Goal: Consume media (video, audio): Consume media (video, audio)

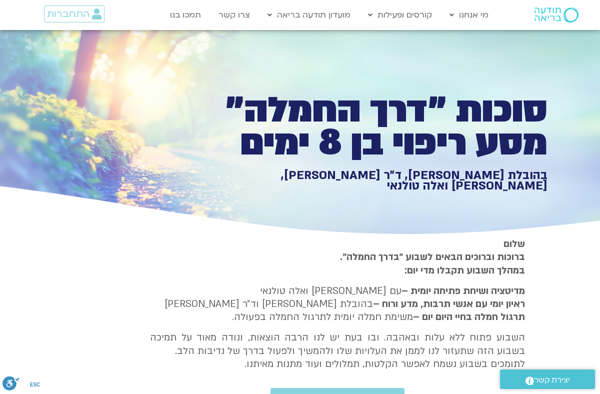
scroll to position [713, 0]
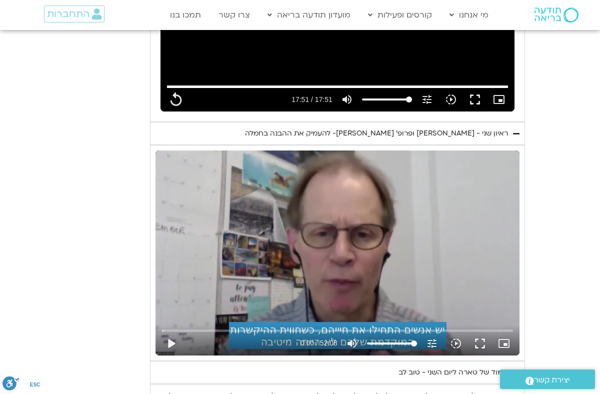
type input "992.52"
type input "1071.88"
type input "992.52"
type input "1071.88"
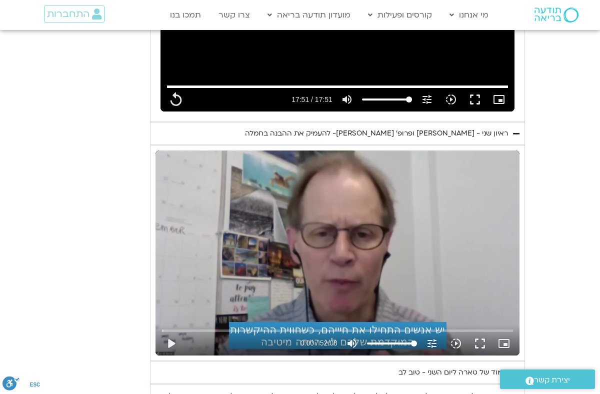
type input "992.52"
type input "1071.88"
type input "992.52"
type input "1071.88"
type input "992.52"
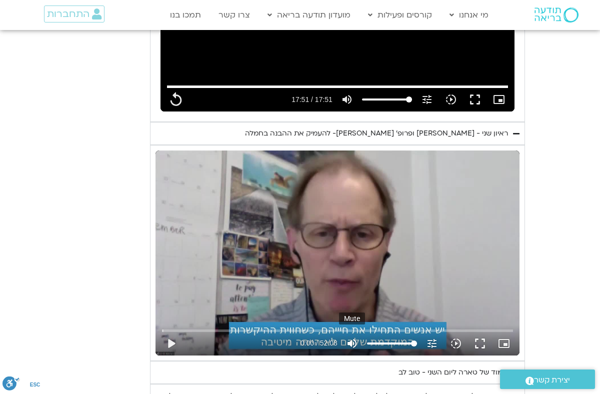
type input "1071.88"
type input "992.52"
type input "1071.88"
type input "992.52"
type input "1071.88"
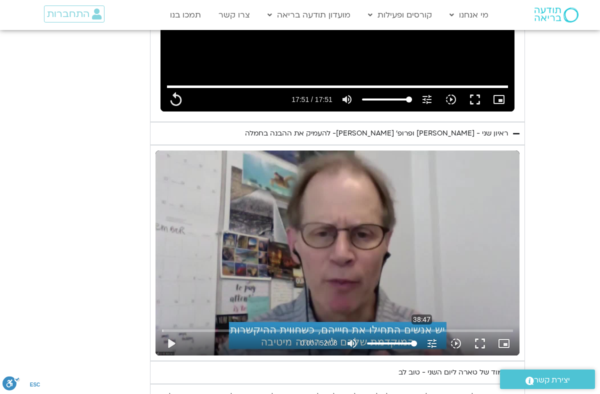
type input "992.52"
type input "1071.88"
type input "992.52"
type input "1071.88"
type input "992.52"
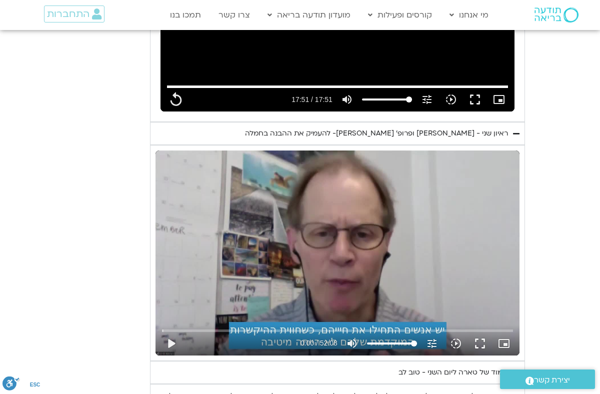
type input "1071.88"
type input "992.52"
type input "1071.88"
type input "992.52"
type input "1071.88"
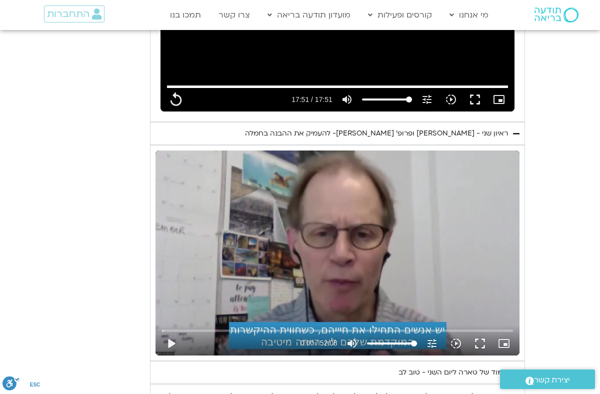
type input "992.52"
type input "1071.88"
type input "992.52"
type input "1071.88"
type input "992.52"
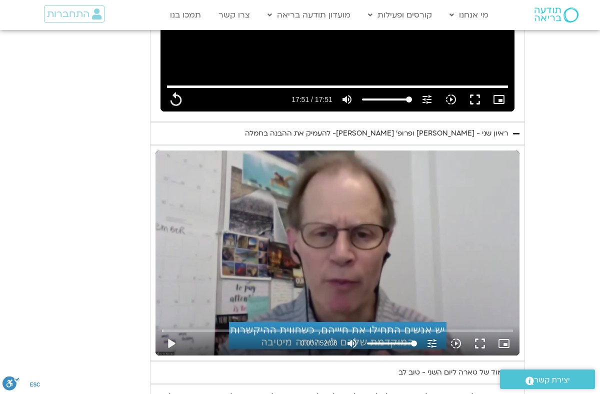
type input "1071.88"
type input "992.52"
type input "1071.88"
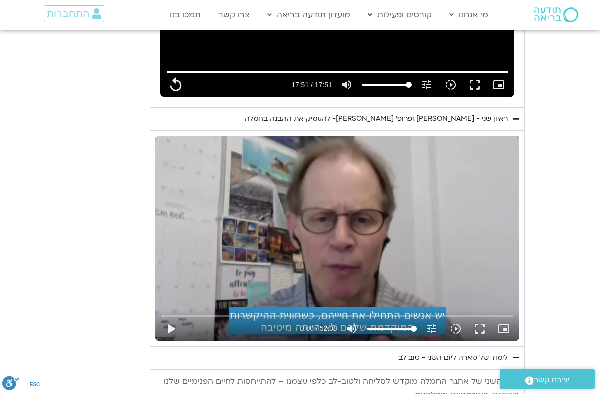
type input "992.52"
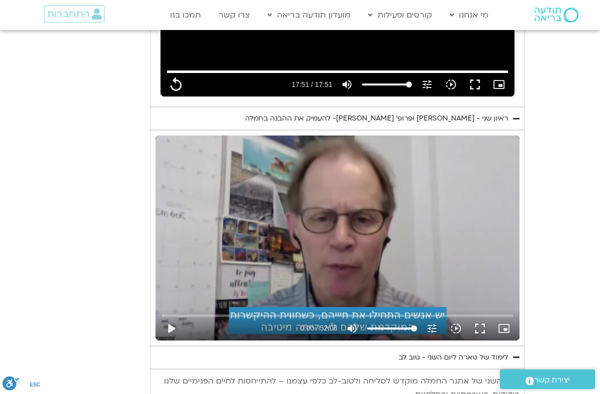
type input "1071.88"
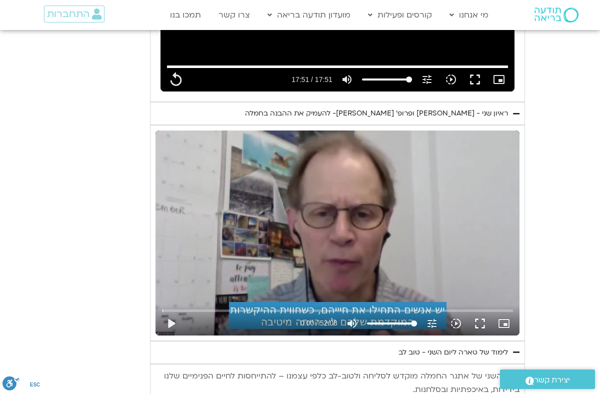
type input "992.52"
type input "1071.88"
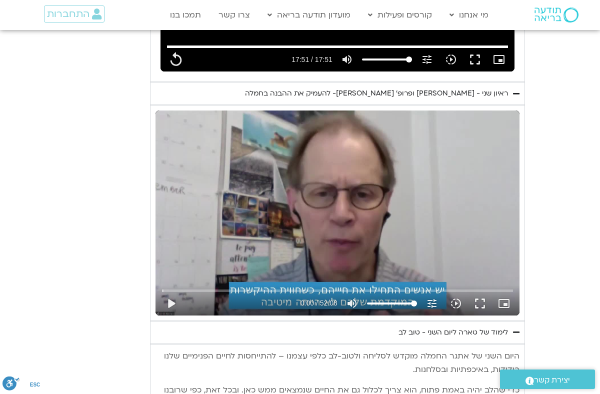
type input "992.52"
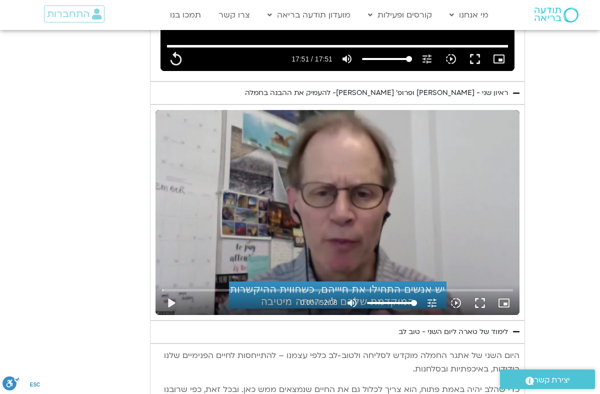
type input "1071.88"
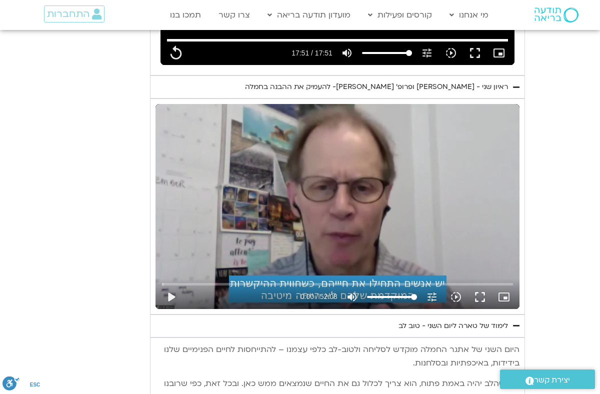
type input "992.52"
type input "1071.88"
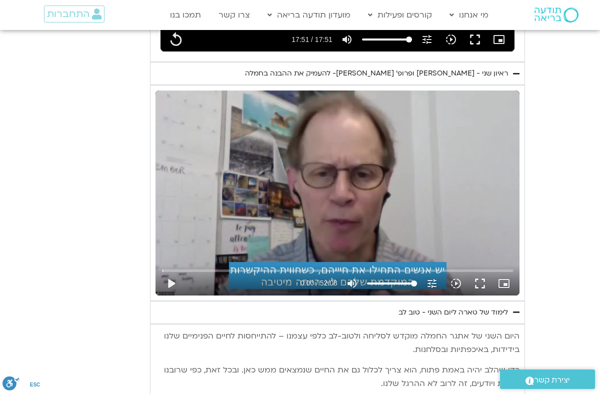
type input "992.52"
type input "1071.88"
type input "992.52"
type input "1071.88"
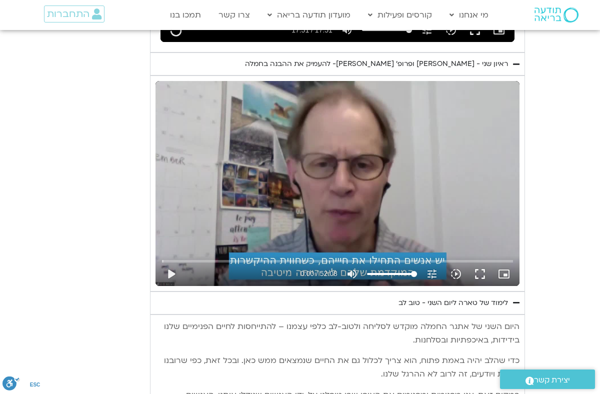
type input "992.52"
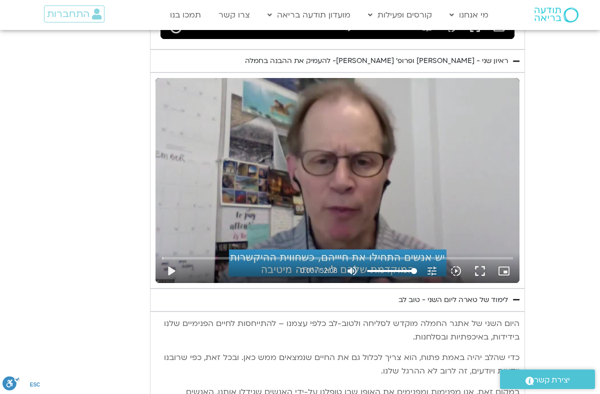
type input "1071.88"
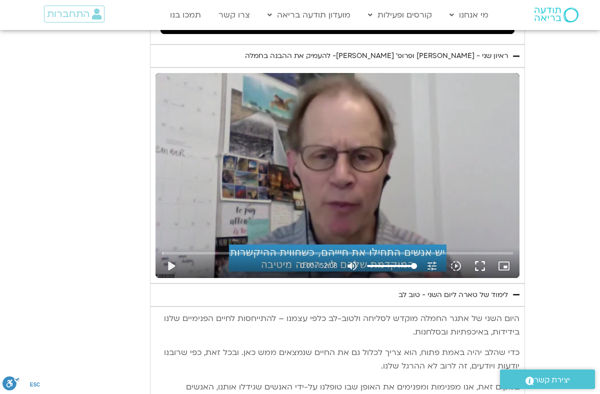
type input "992.52"
type input "1071.88"
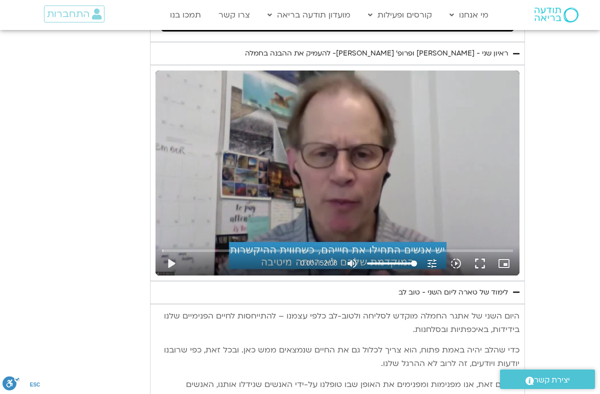
type input "992.52"
type input "1071.88"
type input "992.52"
type input "1071.88"
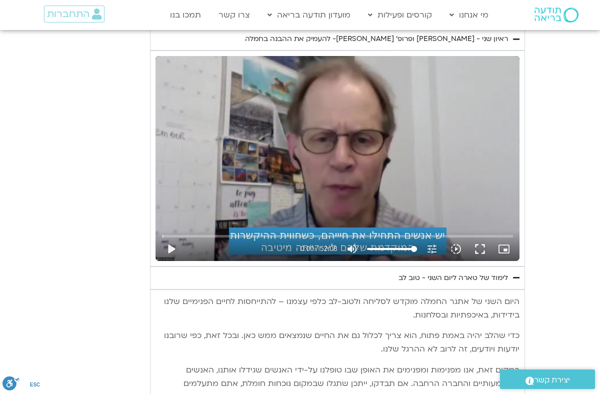
type input "992.52"
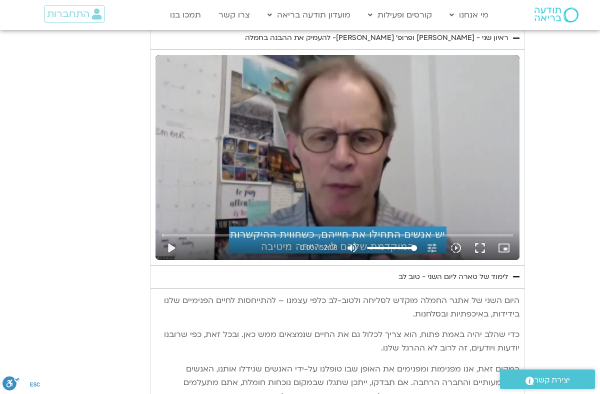
type input "1071.88"
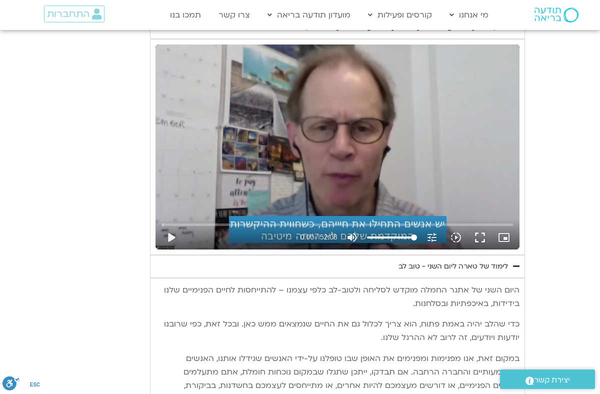
type input "992.52"
type input "1071.88"
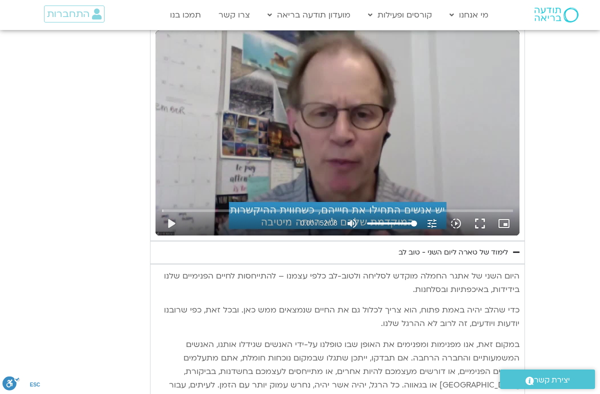
type input "992.52"
type input "1071.88"
type input "992.52"
type input "1071.88"
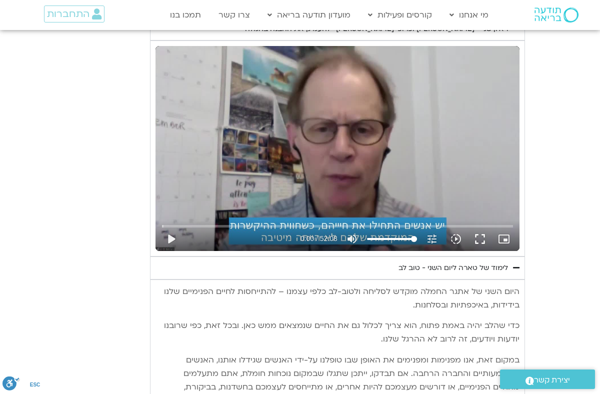
type input "992.52"
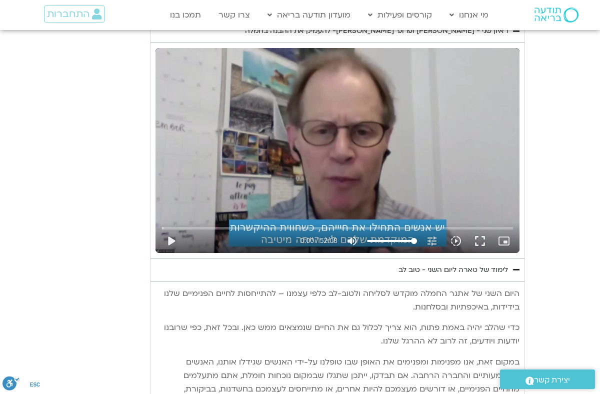
type input "1071.88"
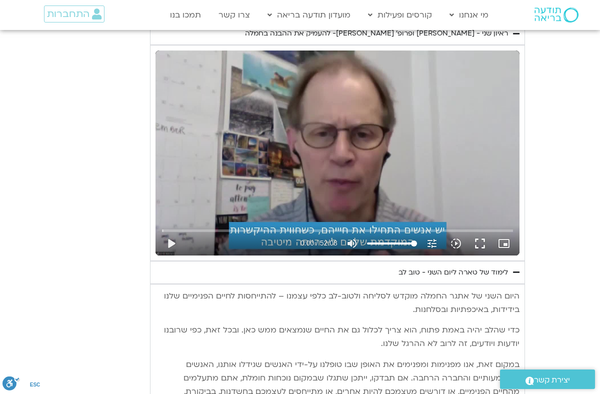
type input "992.52"
type input "1071.88"
type input "992.52"
type input "1071.88"
type input "992.52"
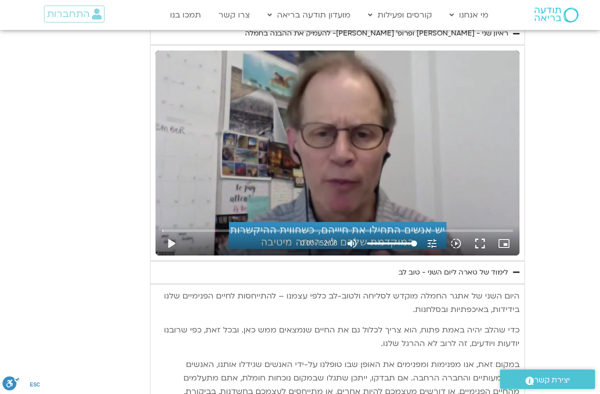
type input "1071.88"
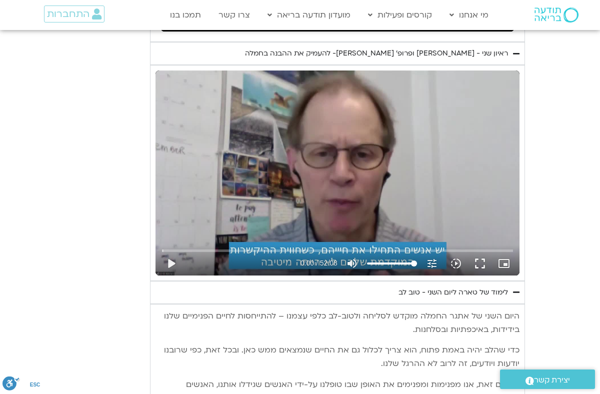
type input "992.52"
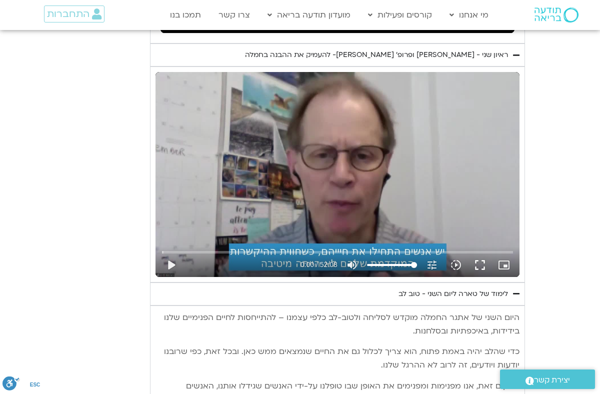
type input "1071.88"
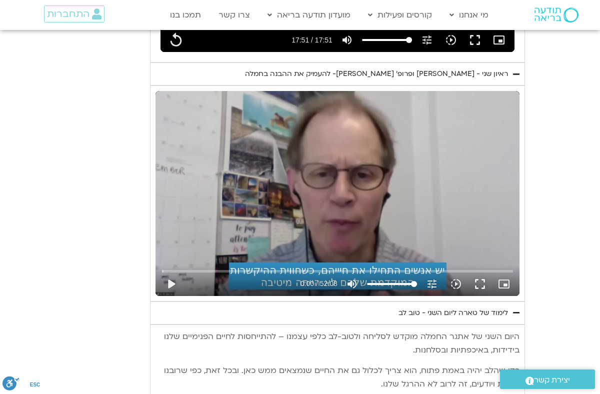
type input "992.52"
type input "1071.88"
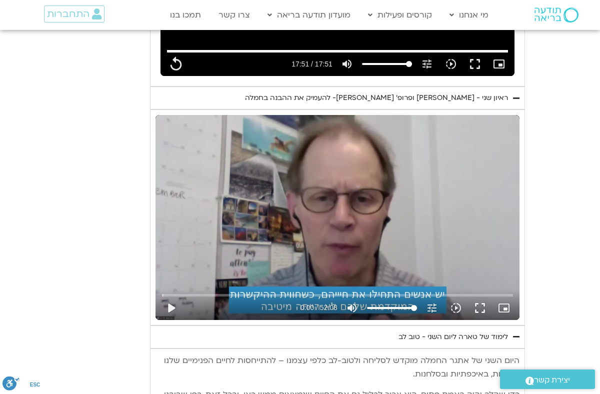
type input "992.52"
type input "1071.88"
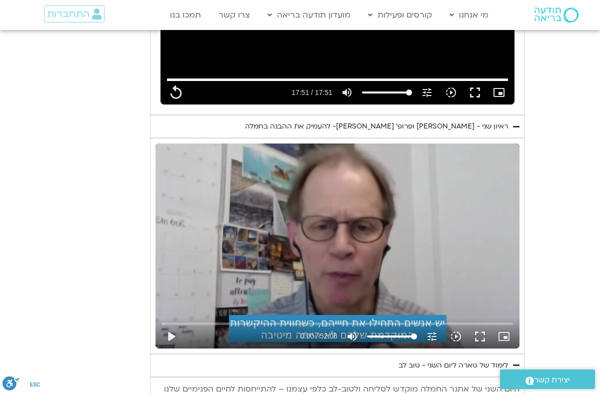
type input "992.52"
type input "1071.88"
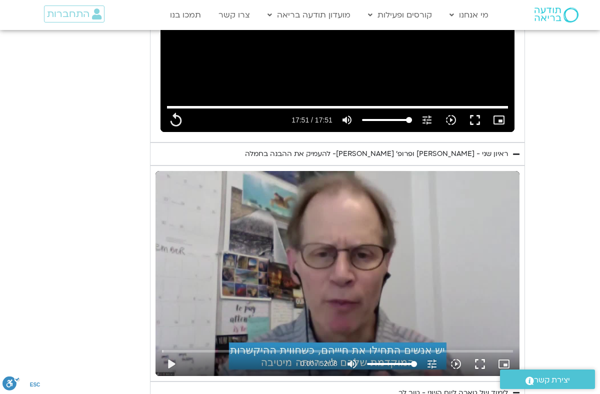
type input "992.52"
type input "1071.88"
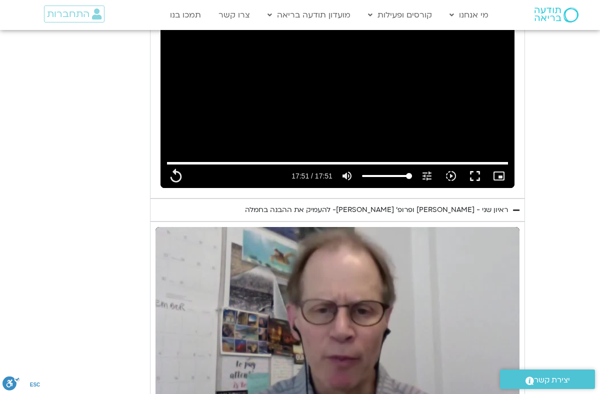
type input "992.52"
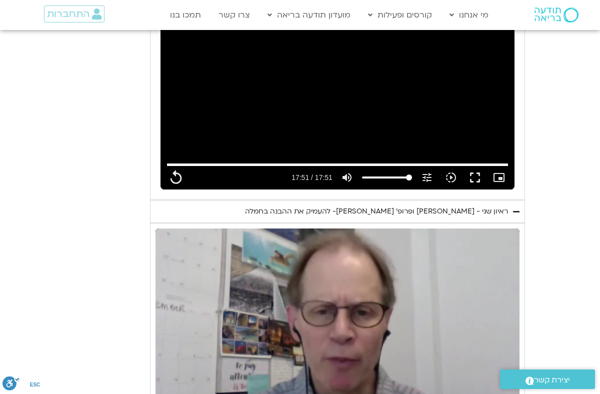
type input "1071.88"
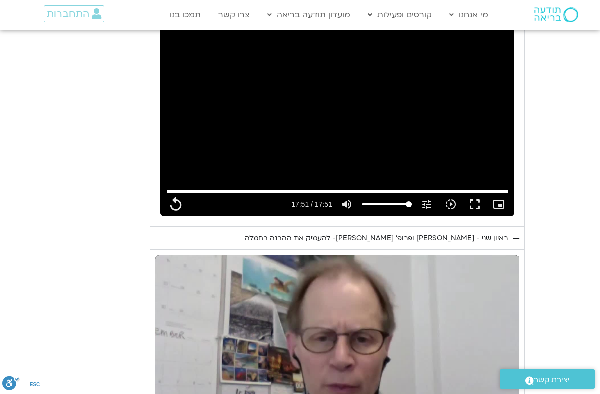
type input "992.52"
type input "1071.88"
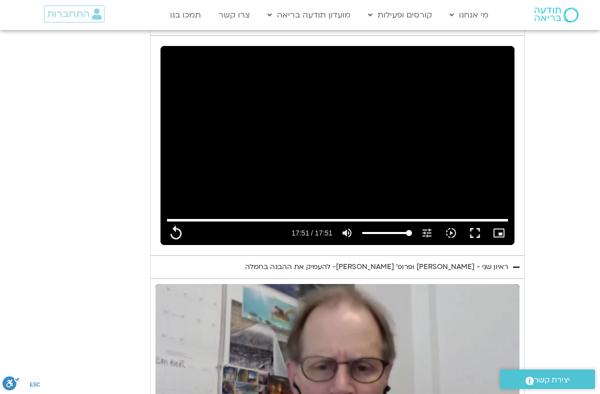
type input "992.52"
type input "1071.88"
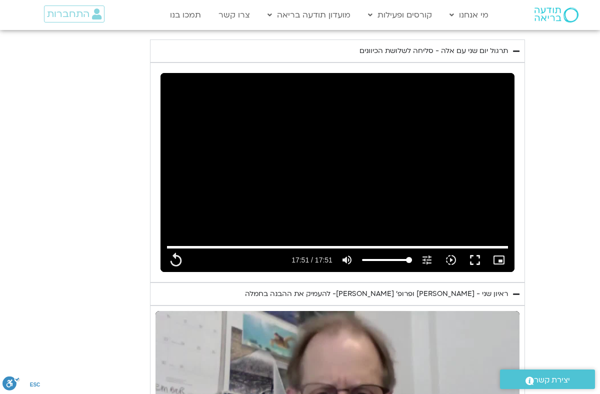
type input "992.52"
type input "1071.88"
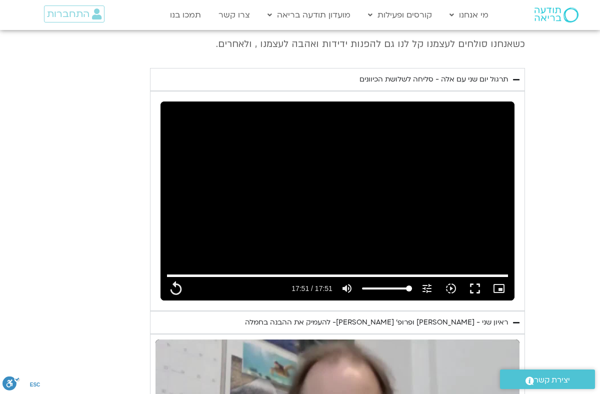
type input "992.52"
type input "1071.88"
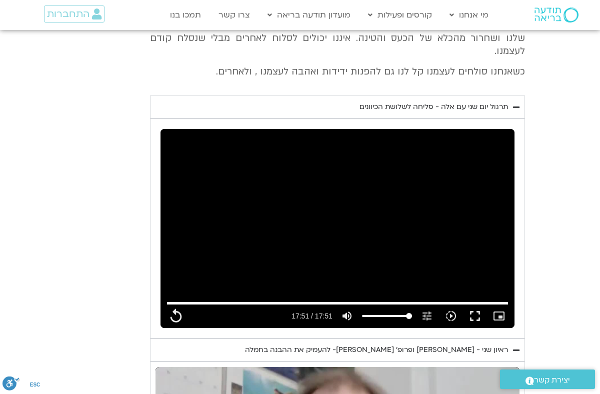
type input "992.52"
type input "1071.88"
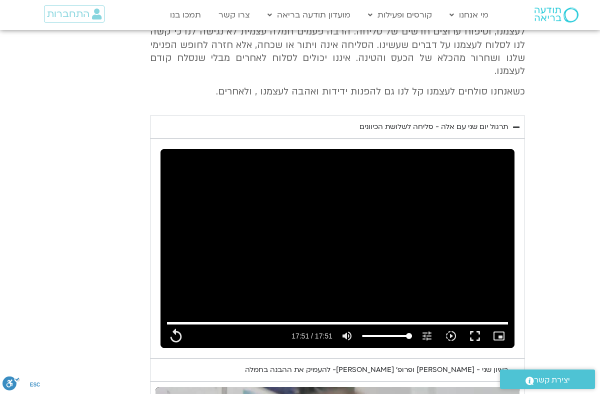
type input "992.52"
type input "1071.88"
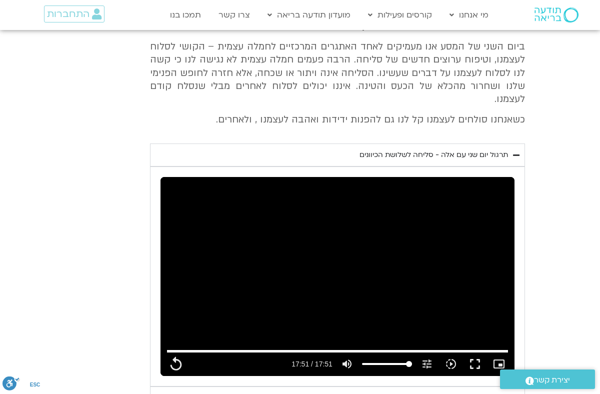
type input "992.52"
type input "1071.88"
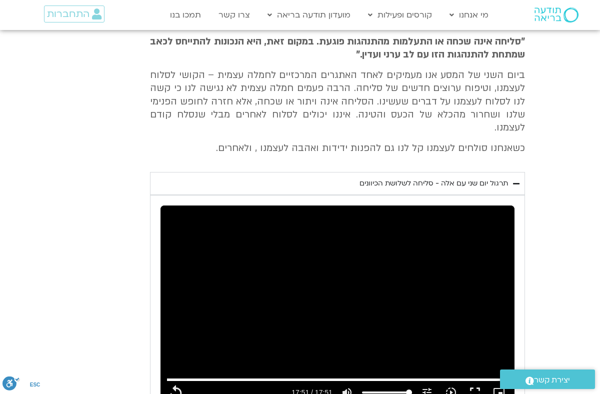
type input "992.52"
type input "1071.88"
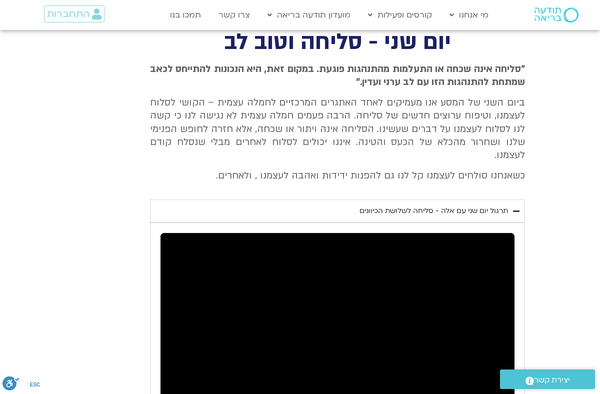
type input "992.52"
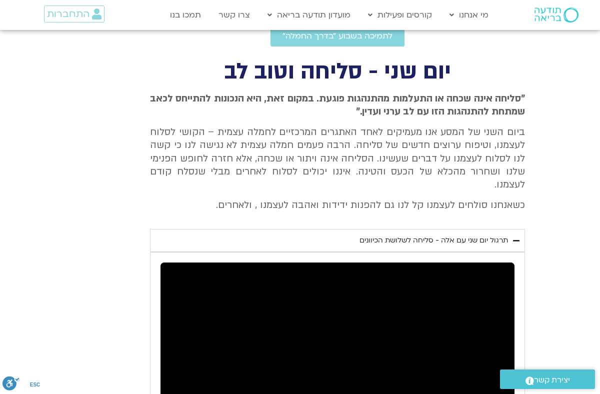
type input "1071.88"
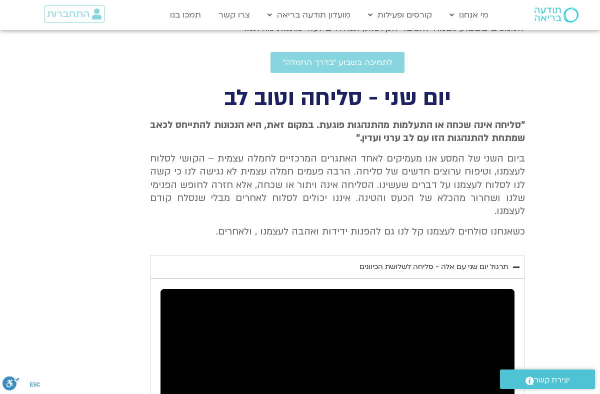
type input "992.52"
type input "1071.88"
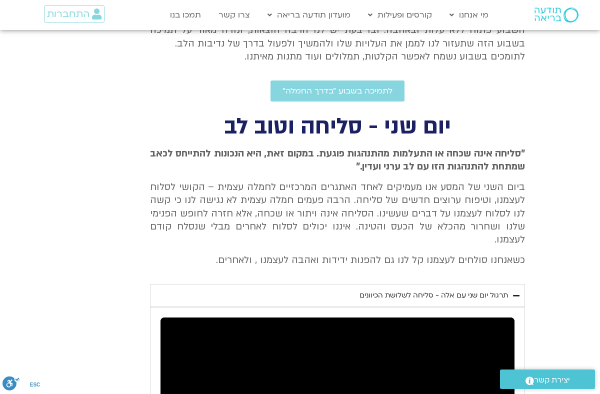
type input "992.52"
type input "1071.88"
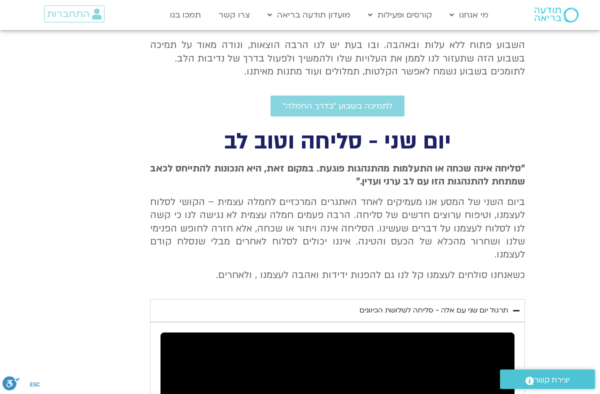
type input "992.52"
type input "1071.88"
type input "992.52"
type input "1071.88"
type input "992.52"
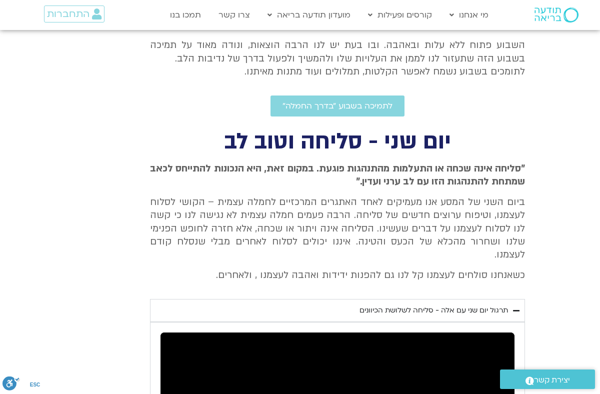
type input "1071.88"
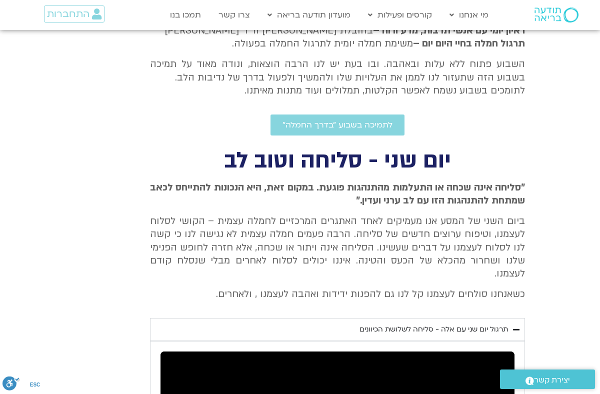
type input "992.52"
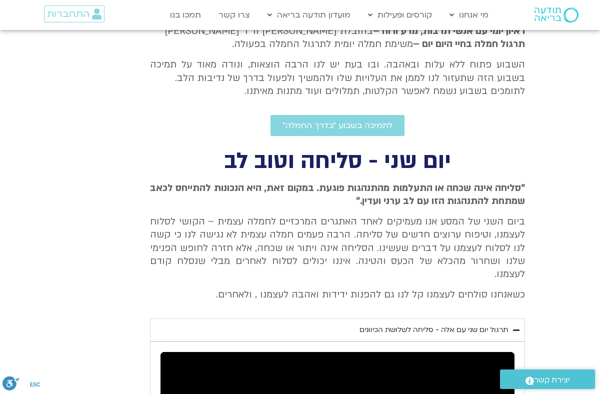
type input "1071.88"
type input "992.52"
type input "1071.88"
type input "992.52"
type input "1071.88"
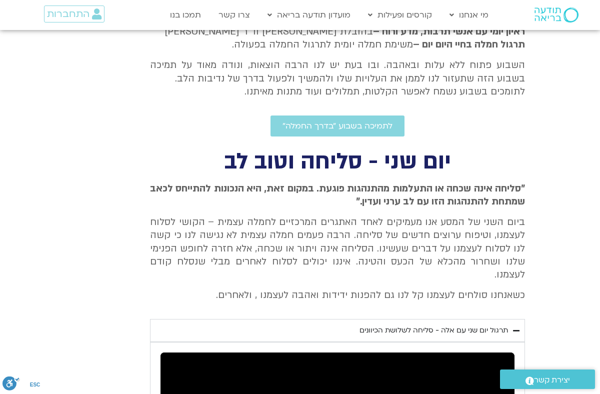
type input "992.52"
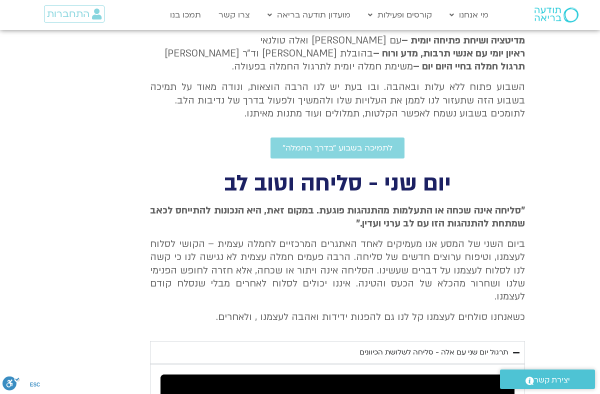
type input "1071.88"
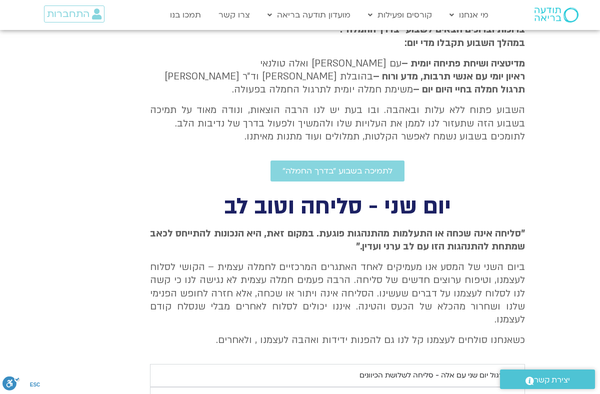
type input "992.52"
type input "1071.88"
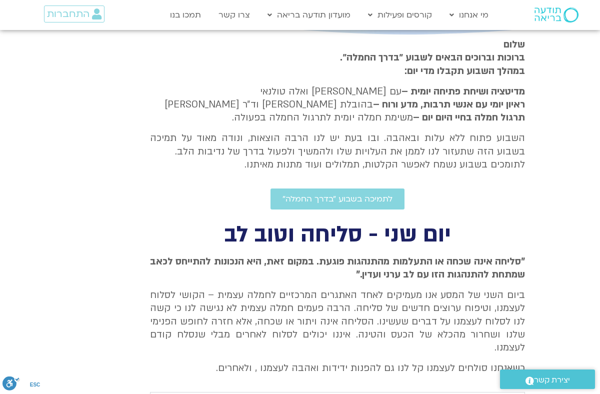
type input "992.52"
type input "1071.88"
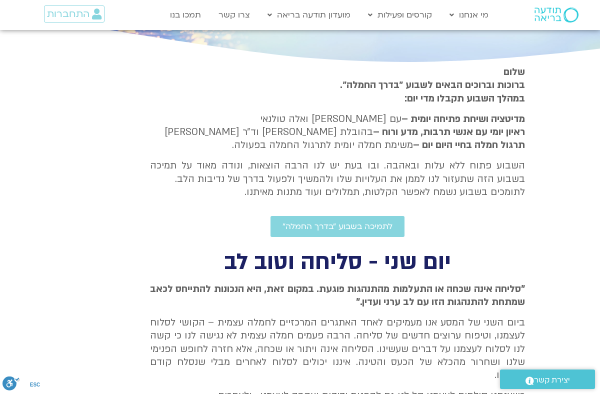
type input "992.52"
type input "1071.88"
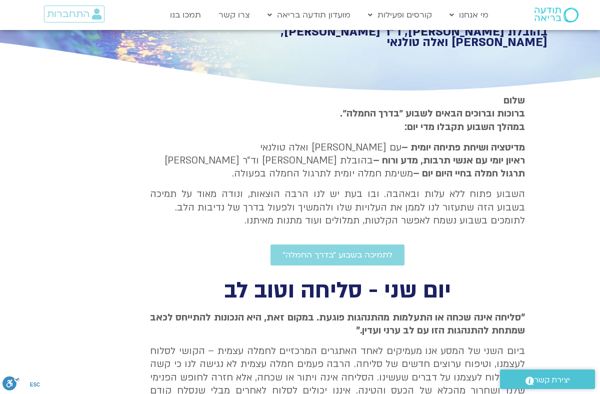
type input "992.52"
type input "1071.88"
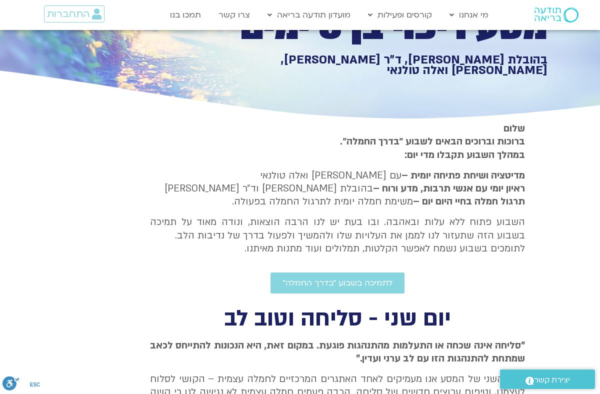
type input "992.52"
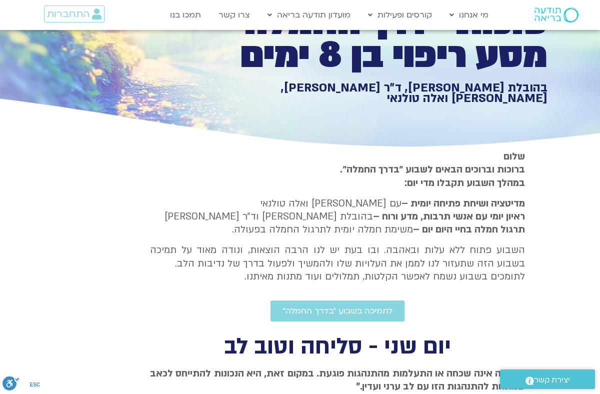
type input "1071.88"
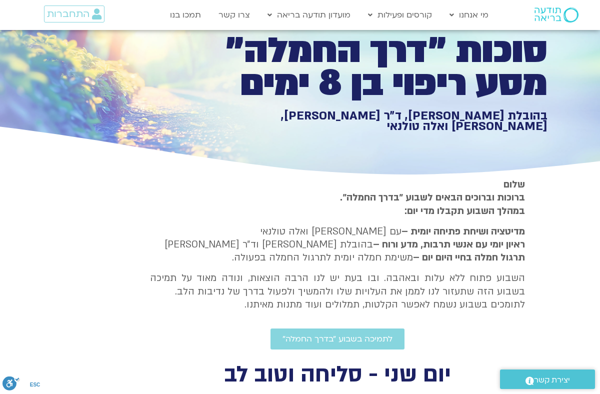
type input "992.52"
type input "1071.88"
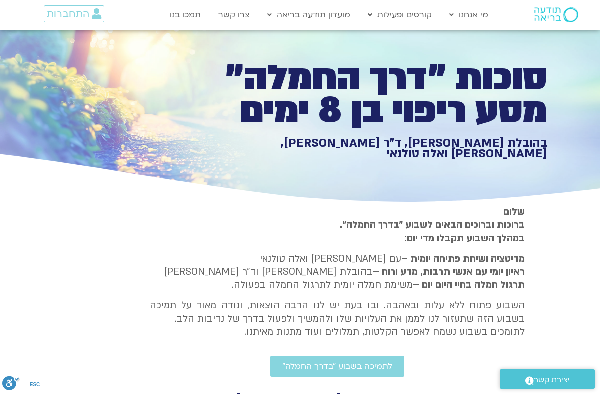
type input "992.52"
type input "1071.88"
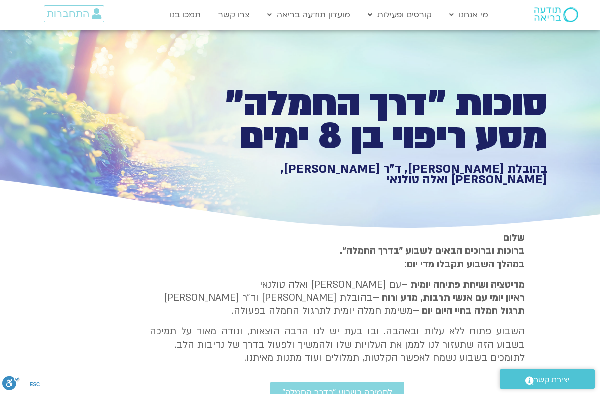
type input "992.52"
type input "1071.88"
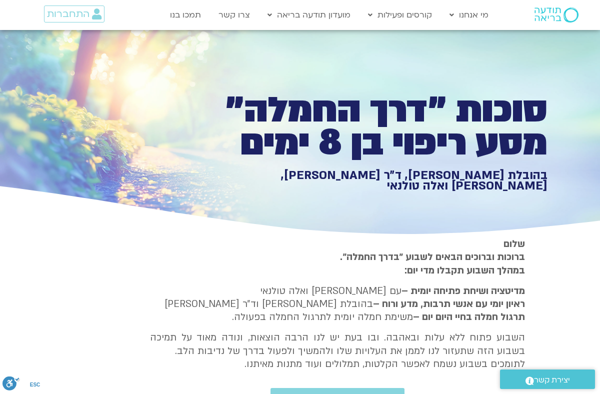
type input "992.52"
type input "1071.88"
type input "992.52"
type input "1071.88"
type input "992.52"
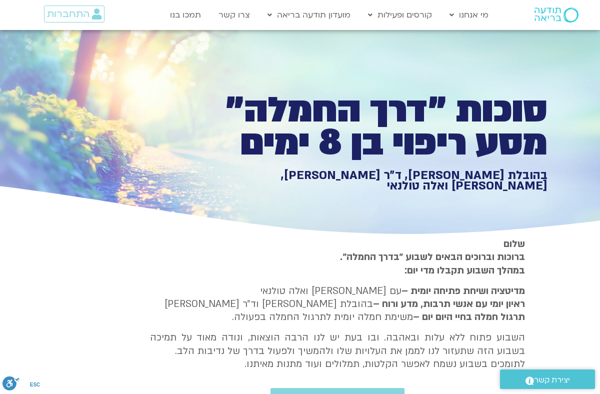
type input "1071.88"
type input "992.52"
type input "1071.88"
type input "992.52"
type input "1071.88"
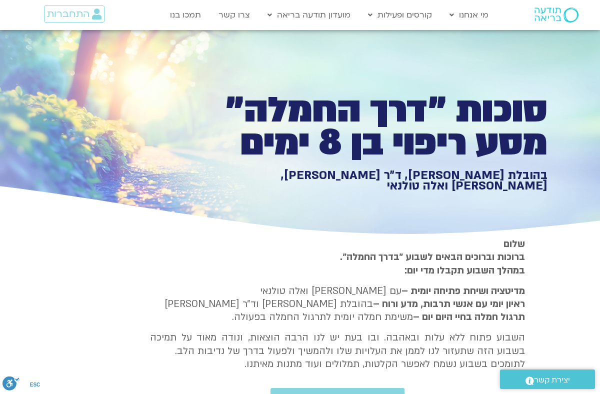
type input "992.52"
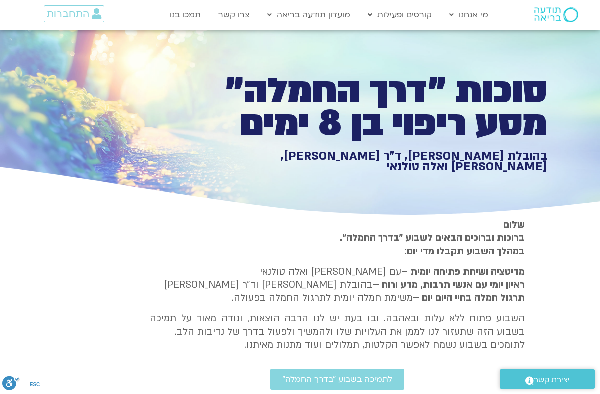
type input "1071.88"
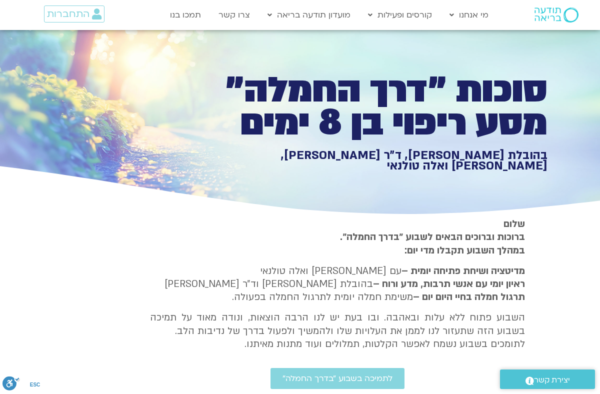
type input "992.52"
type input "1071.88"
type input "992.52"
type input "1071.88"
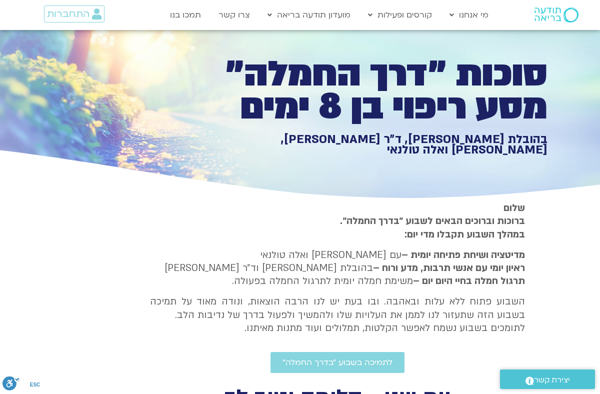
type input "992.52"
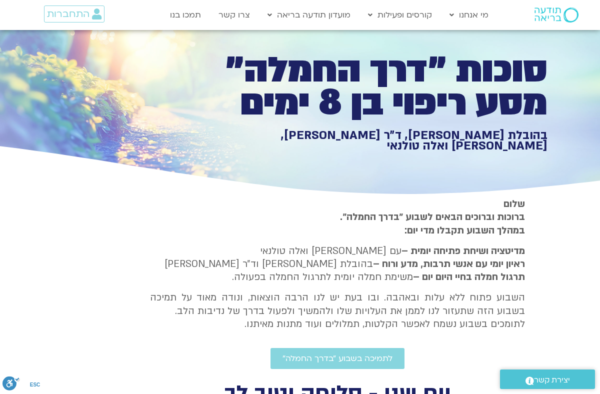
type input "1071.88"
type input "992.52"
type input "1071.88"
type input "992.52"
type input "1071.88"
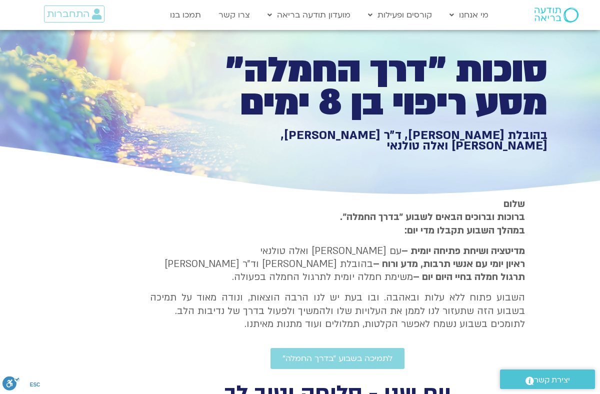
type input "992.52"
type input "1071.88"
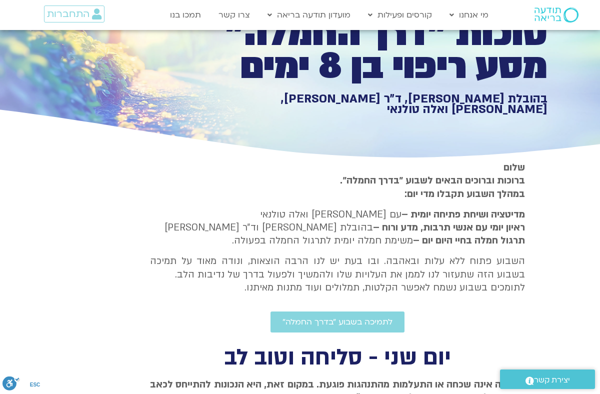
type input "992.52"
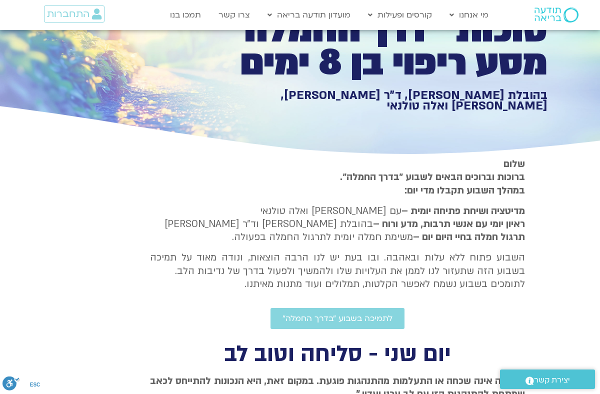
type input "1071.88"
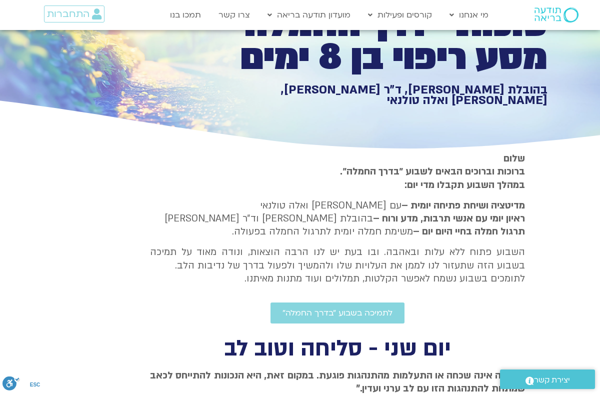
type input "992.52"
type input "1071.88"
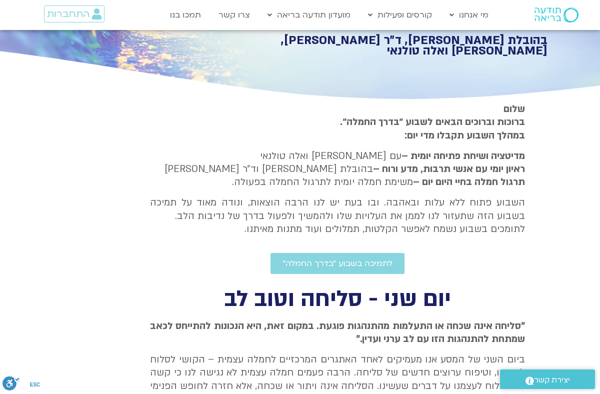
type input "992.52"
type input "1071.88"
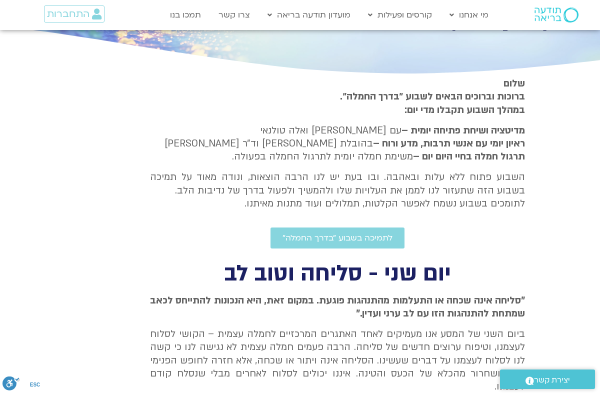
type input "992.52"
type input "1071.88"
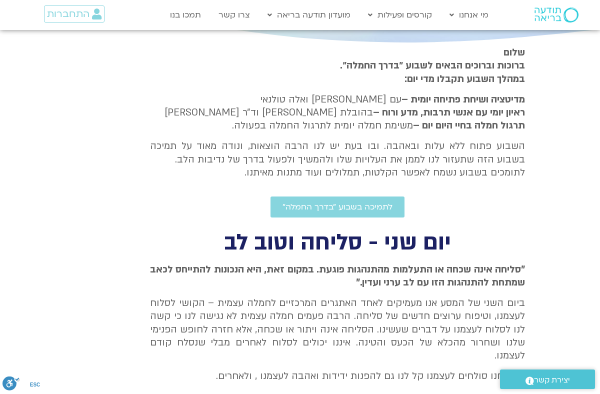
type input "992.52"
type input "1071.88"
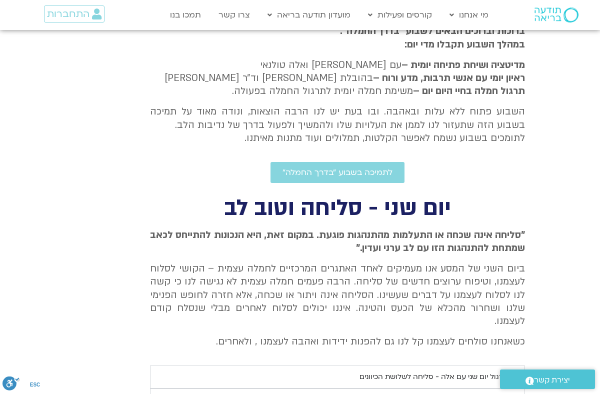
type input "992.52"
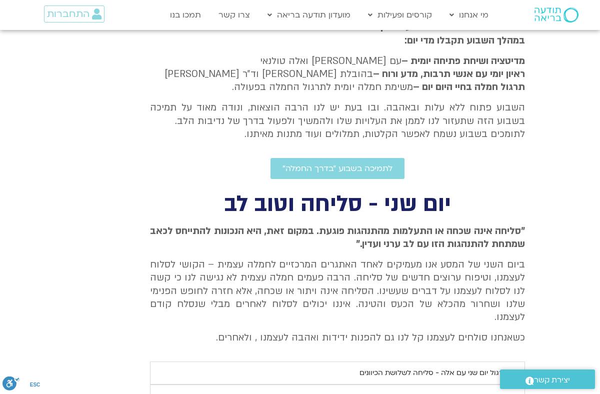
type input "1071.88"
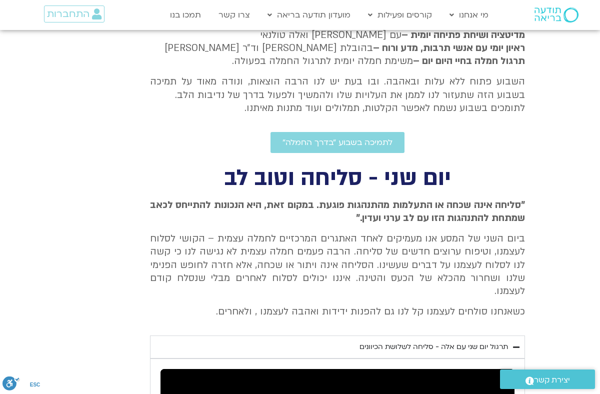
type input "992.52"
type input "1071.88"
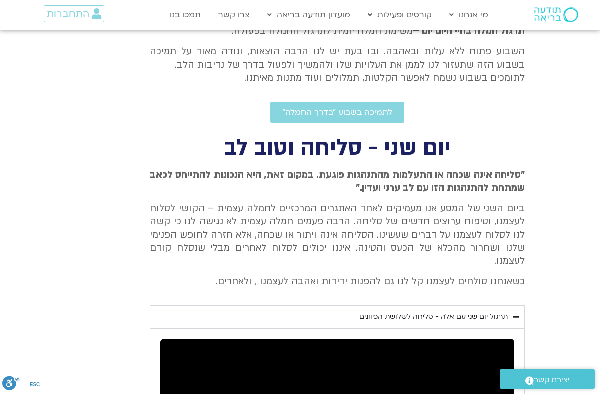
type input "992.52"
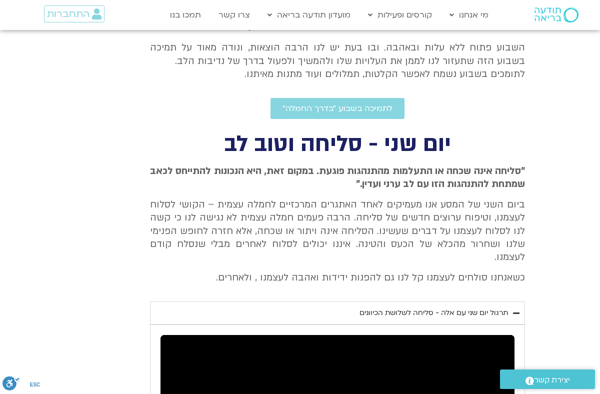
type input "1071.88"
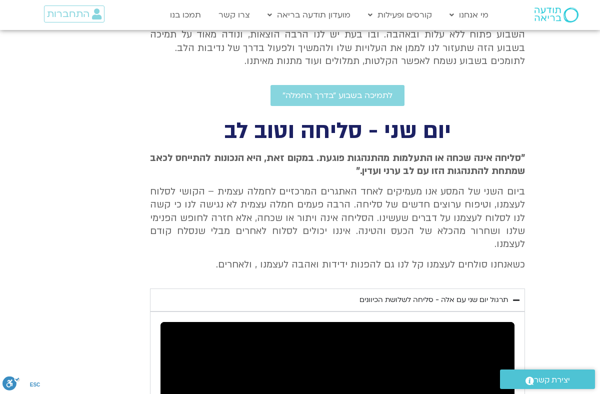
type input "992.52"
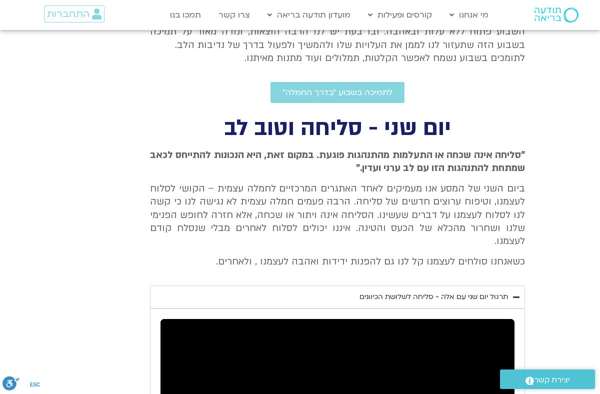
type input "1071.88"
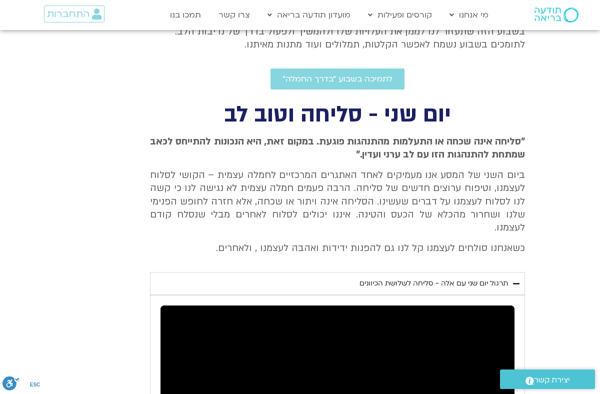
type input "992.52"
type input "1071.88"
type input "992.52"
type input "1071.88"
type input "992.52"
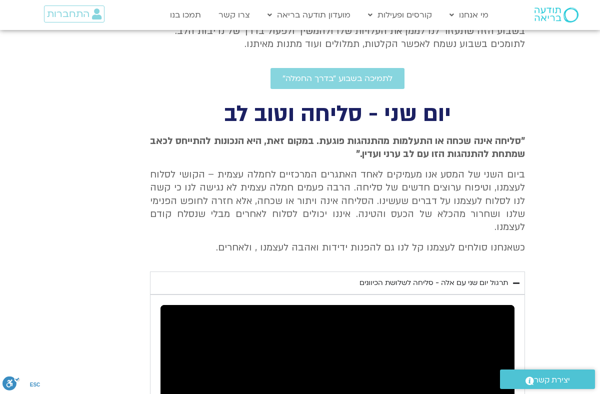
type input "1071.88"
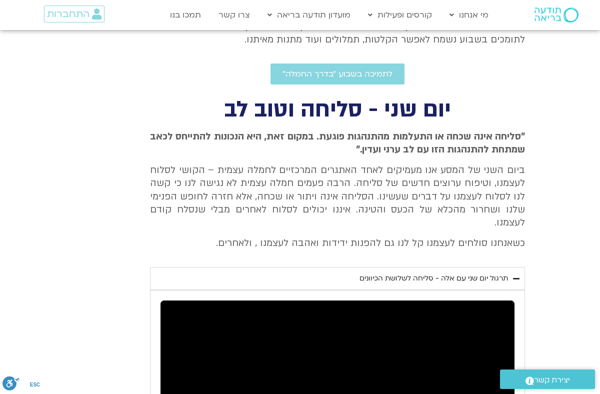
type input "992.52"
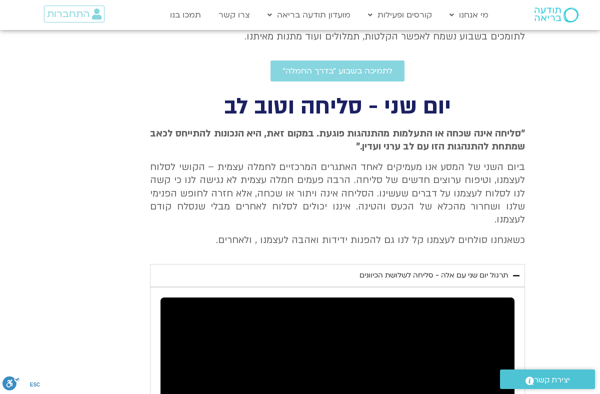
type input "1071.88"
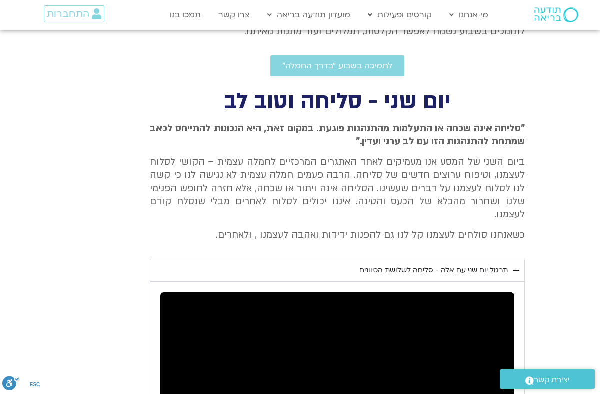
type input "992.52"
type input "1071.88"
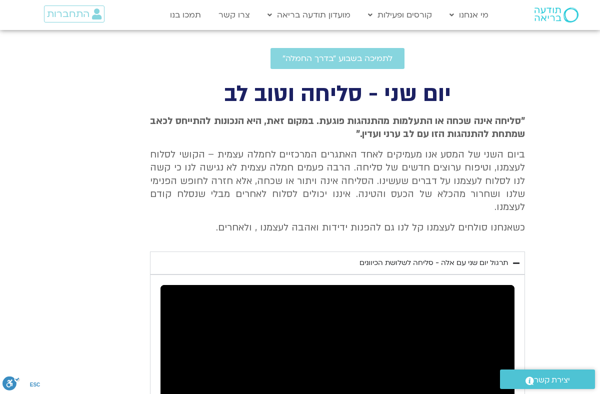
type input "992.52"
type input "1071.88"
type input "992.52"
type input "1071.88"
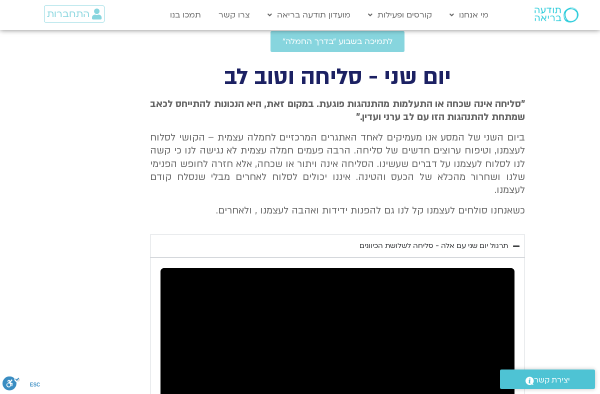
type input "992.52"
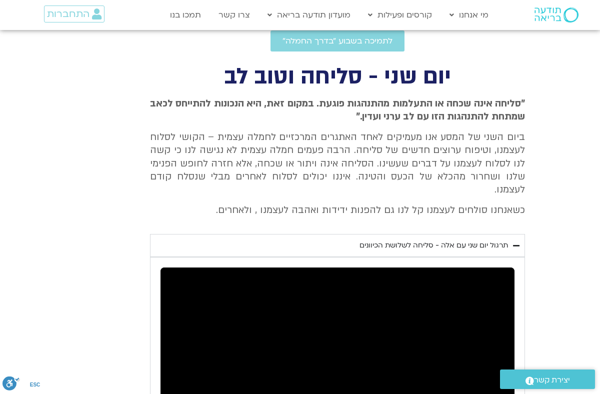
type input "1071.88"
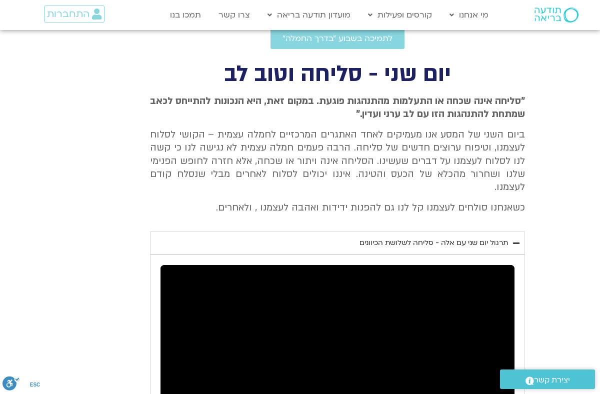
type input "992.52"
type input "1071.88"
type input "992.52"
type input "1071.88"
type input "992.52"
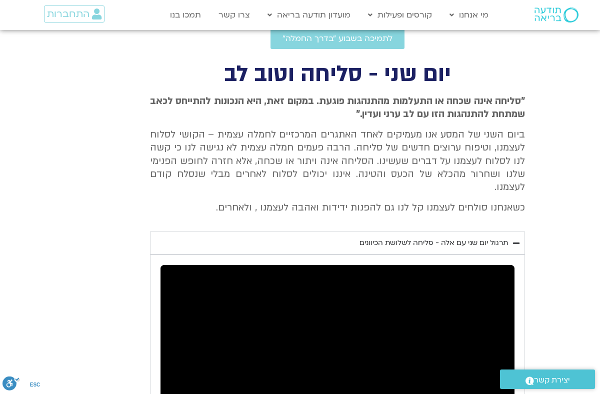
type input "1071.88"
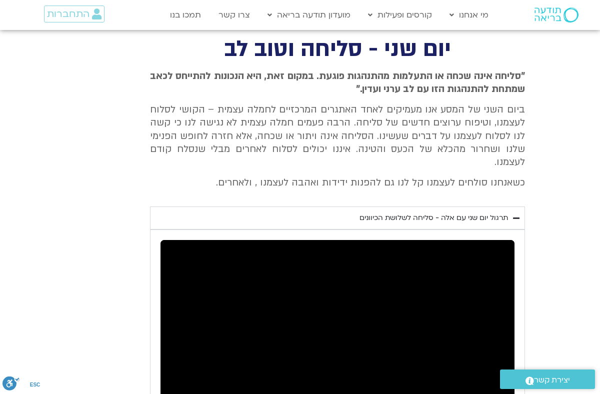
type input "992.52"
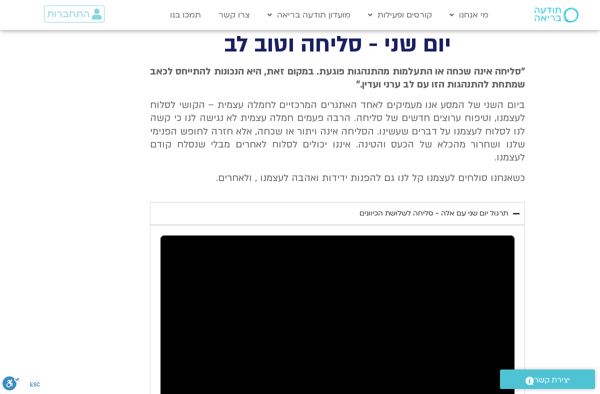
type input "1071.88"
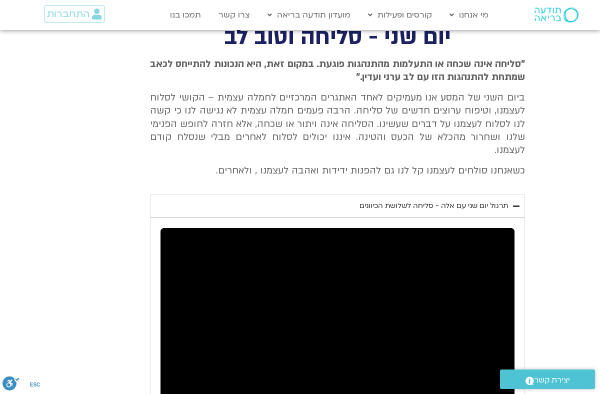
type input "992.52"
type input "1071.88"
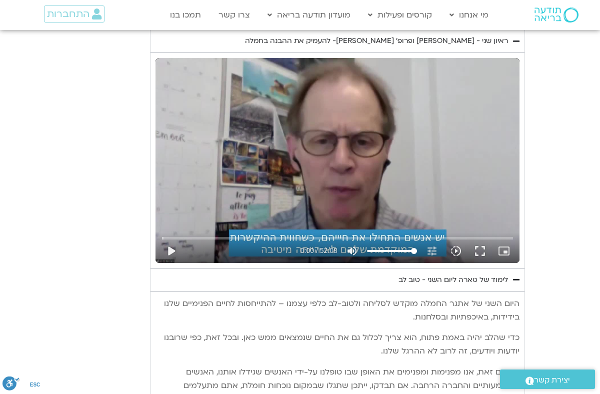
scroll to position [820, 0]
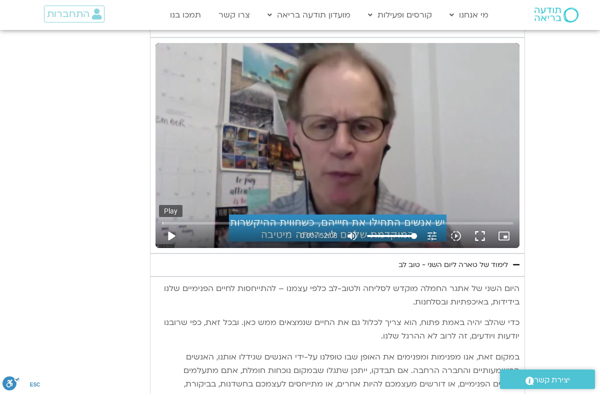
click at [170, 224] on button "play_arrow" at bounding box center [171, 236] width 24 height 24
click at [501, 230] on icon "picture_in_picture_alt" at bounding box center [504, 236] width 12 height 12
click at [480, 224] on button "fullscreen" at bounding box center [480, 236] width 24 height 24
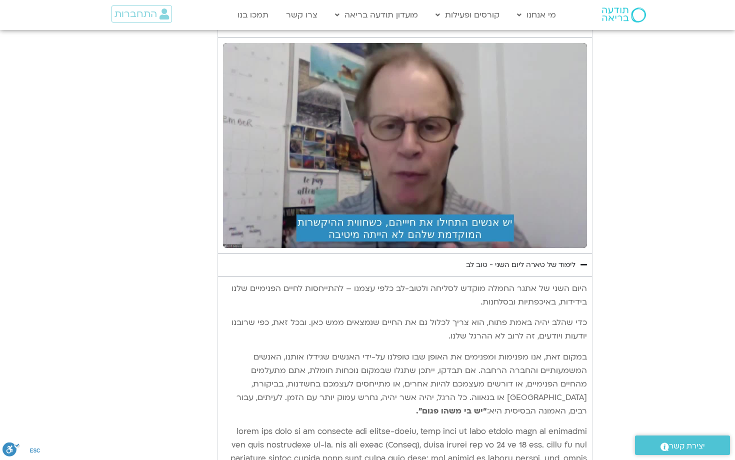
click at [536, 224] on button "fullscreen_exit" at bounding box center [548, 236] width 24 height 24
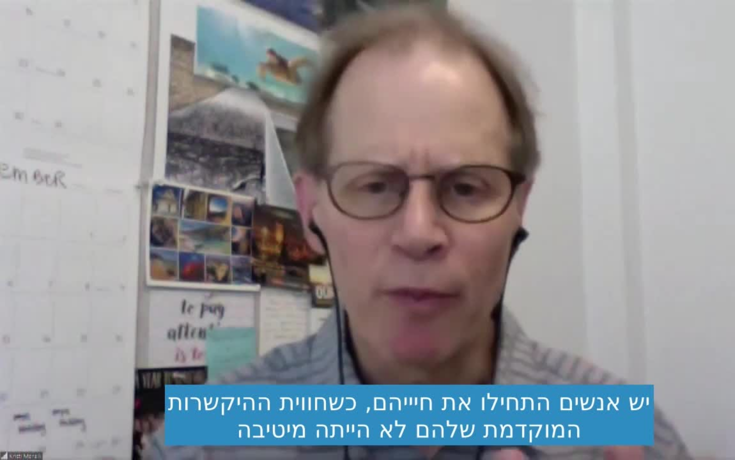
click at [600, 394] on button "fullscreen_exit" at bounding box center [692, 448] width 24 height 24
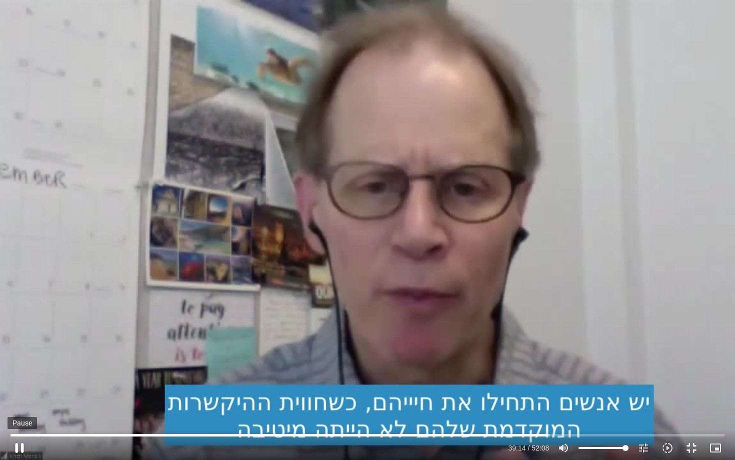
click at [21, 394] on button "pause" at bounding box center [20, 448] width 24 height 24
click at [8, 394] on button "play_arrow" at bounding box center [20, 448] width 24 height 24
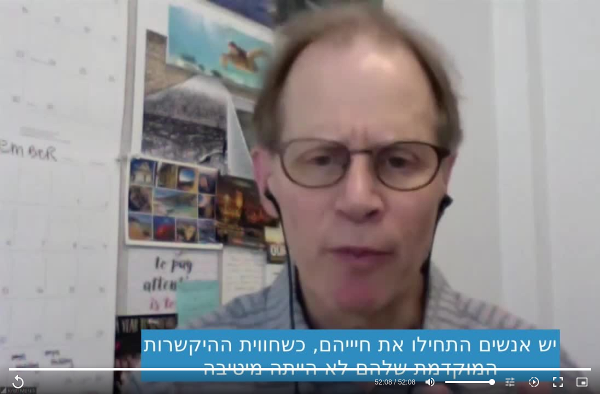
scroll to position [84, 0]
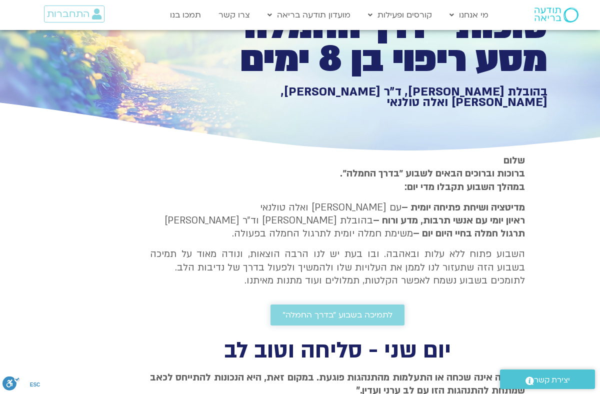
click at [358, 321] on link "לתמיכה בשבוע ״בדרך החמלה״" at bounding box center [338, 315] width 134 height 21
click at [561, 180] on section "[PERSON_NAME] וברוכים הבאים לשבוע ״בדרך החמלה״. במהלך השבוע תקבלו מדי יום: מדיט…" at bounding box center [300, 240] width 600 height 172
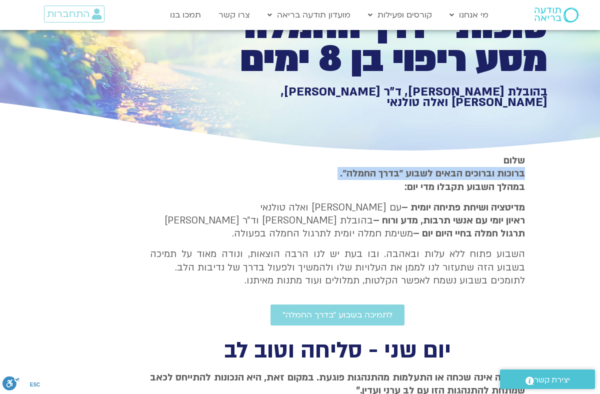
drag, startPoint x: 572, startPoint y: 187, endPoint x: 570, endPoint y: 179, distance: 8.2
click at [571, 179] on section "[PERSON_NAME] וברוכים הבאים לשבוע ״בדרך החמלה״. במהלך השבוע תקבלו מדי יום: מדיט…" at bounding box center [300, 240] width 600 height 172
click at [577, 179] on section "[PERSON_NAME] וברוכים הבאים לשבוע ״בדרך החמלה״. במהלך השבוע תקבלו מדי יום: מדיט…" at bounding box center [300, 240] width 600 height 172
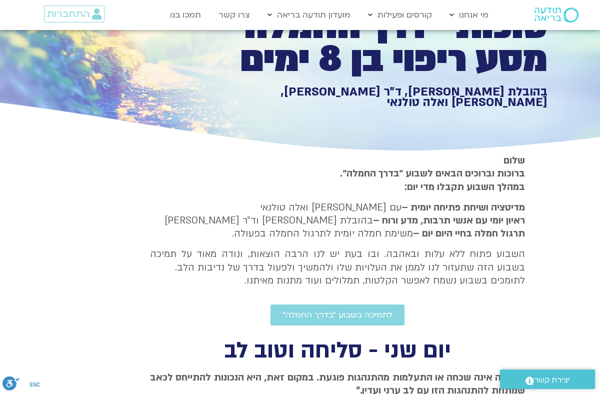
click at [579, 154] on section "[PERSON_NAME] וברוכים הבאים לשבוע ״בדרך החמלה״. במהלך השבוע תקבלו מדי יום: מדיט…" at bounding box center [300, 240] width 600 height 172
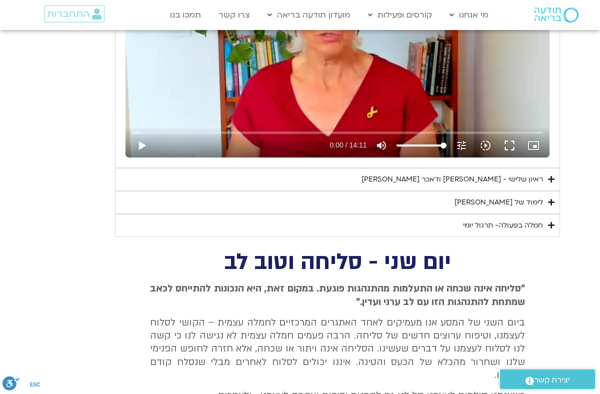
scroll to position [984, 0]
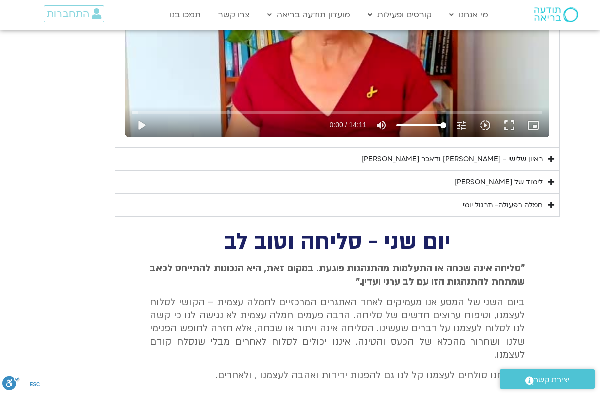
click at [521, 185] on div "לימוד של טארה" at bounding box center [499, 183] width 89 height 12
